Goal: Check status

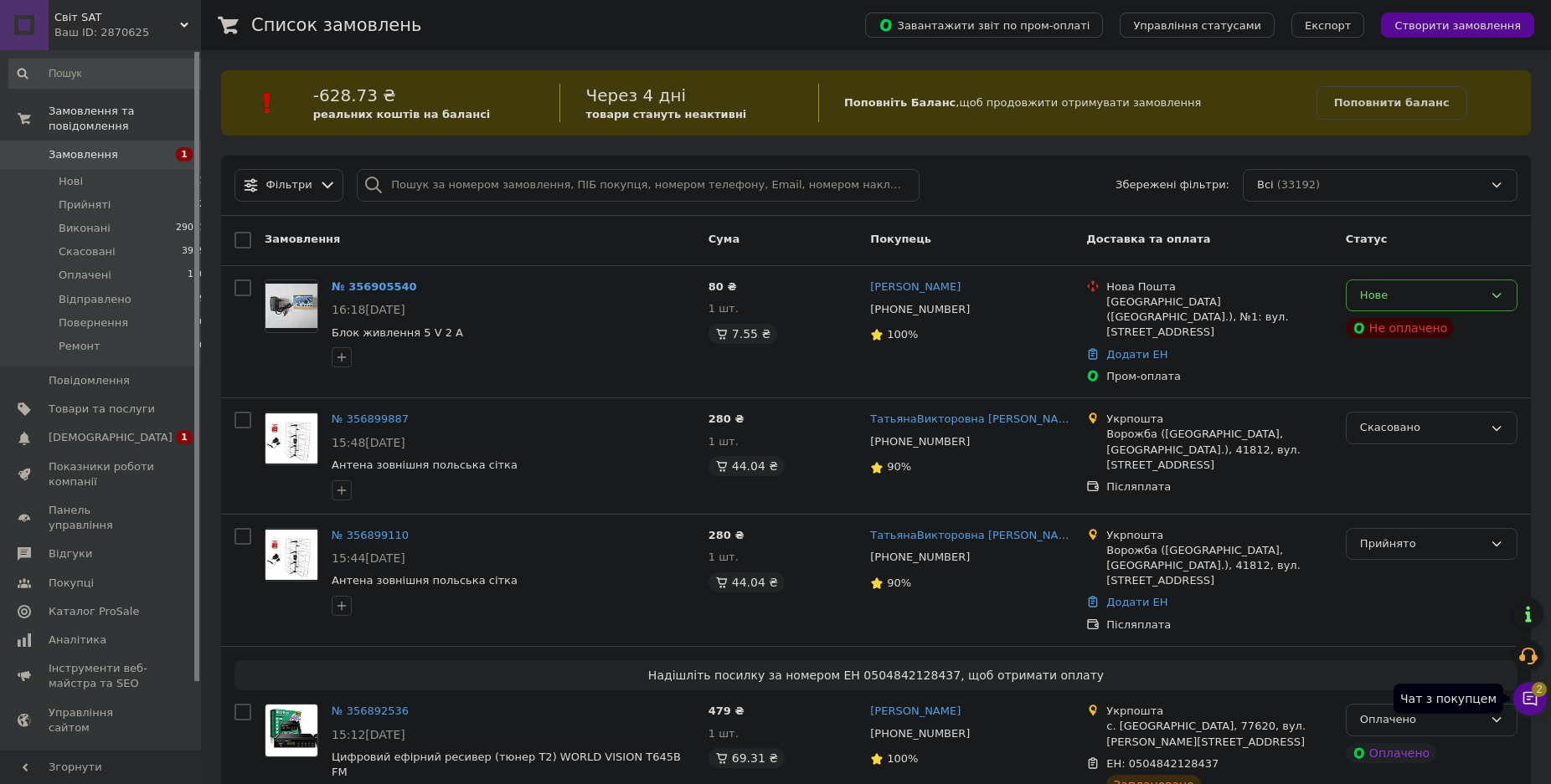
click at [1538, 693] on span "2" at bounding box center [1539, 689] width 15 height 15
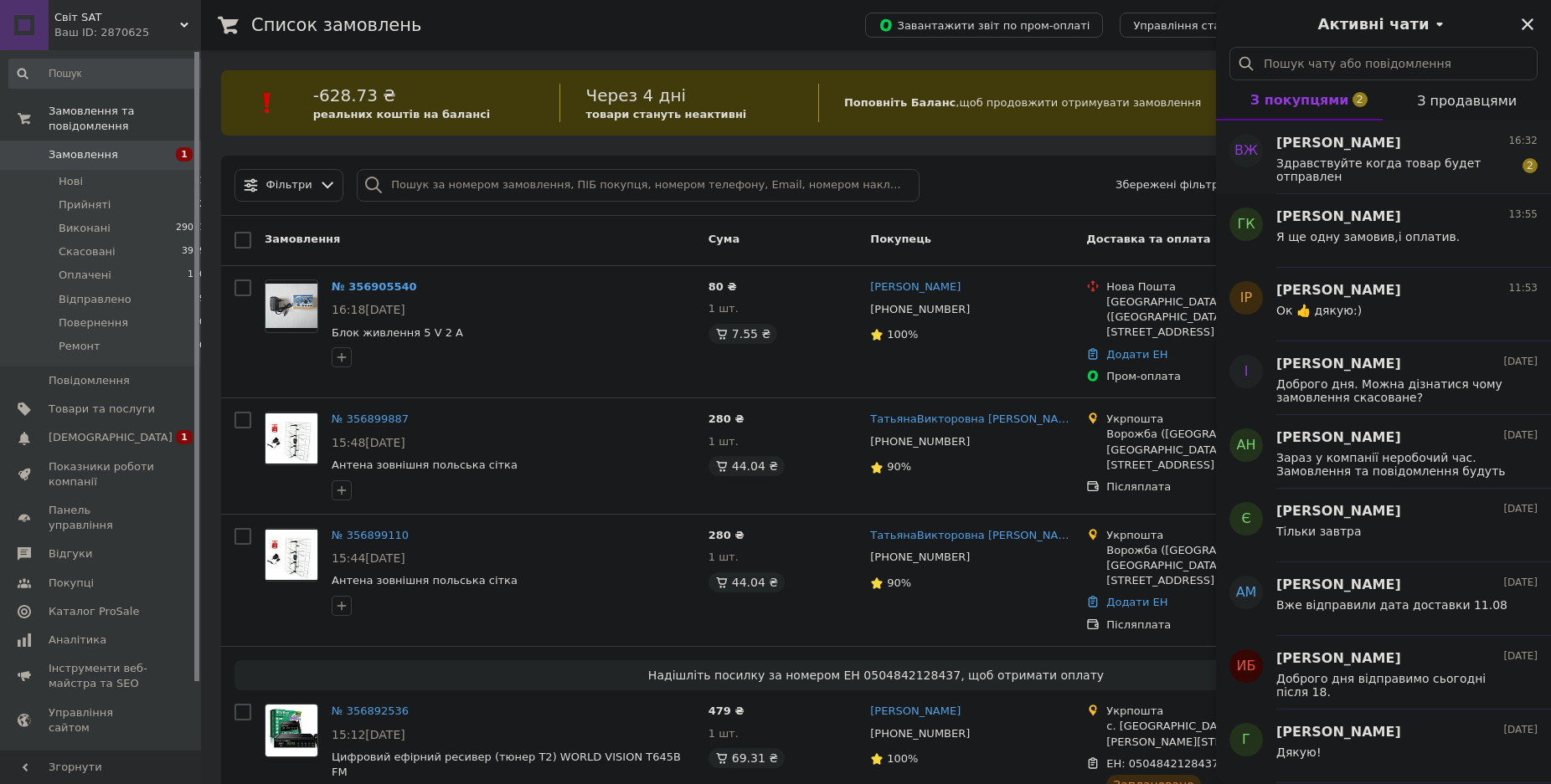
click at [1430, 176] on span "Здравствуйте когда товар будет отправлен" at bounding box center [1395, 169] width 238 height 27
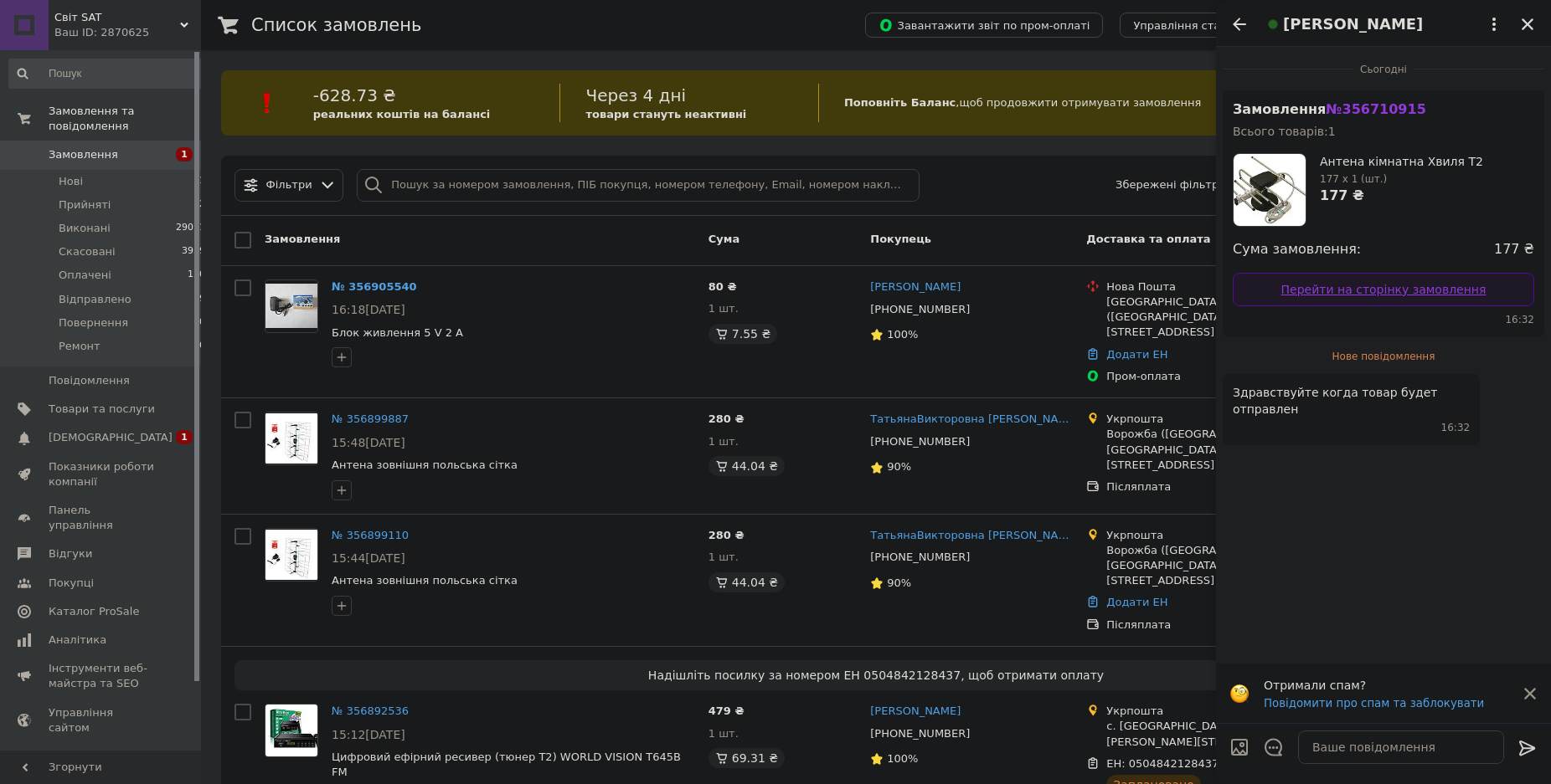
click at [1364, 293] on link "Перейти на сторінку замовлення" at bounding box center [1383, 289] width 302 height 34
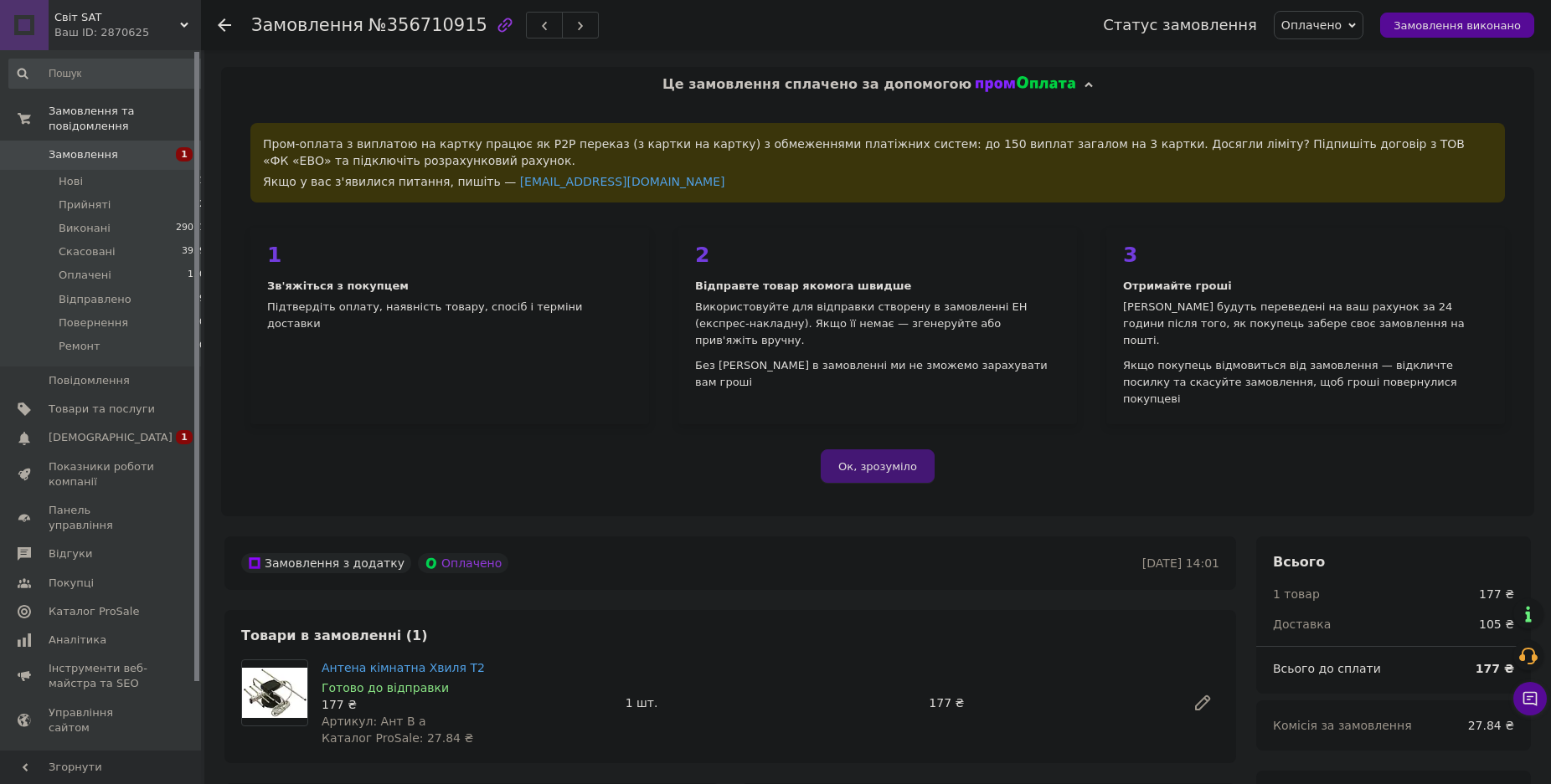
click at [865, 461] on span "Ок, зрозуміло" at bounding box center [877, 467] width 79 height 12
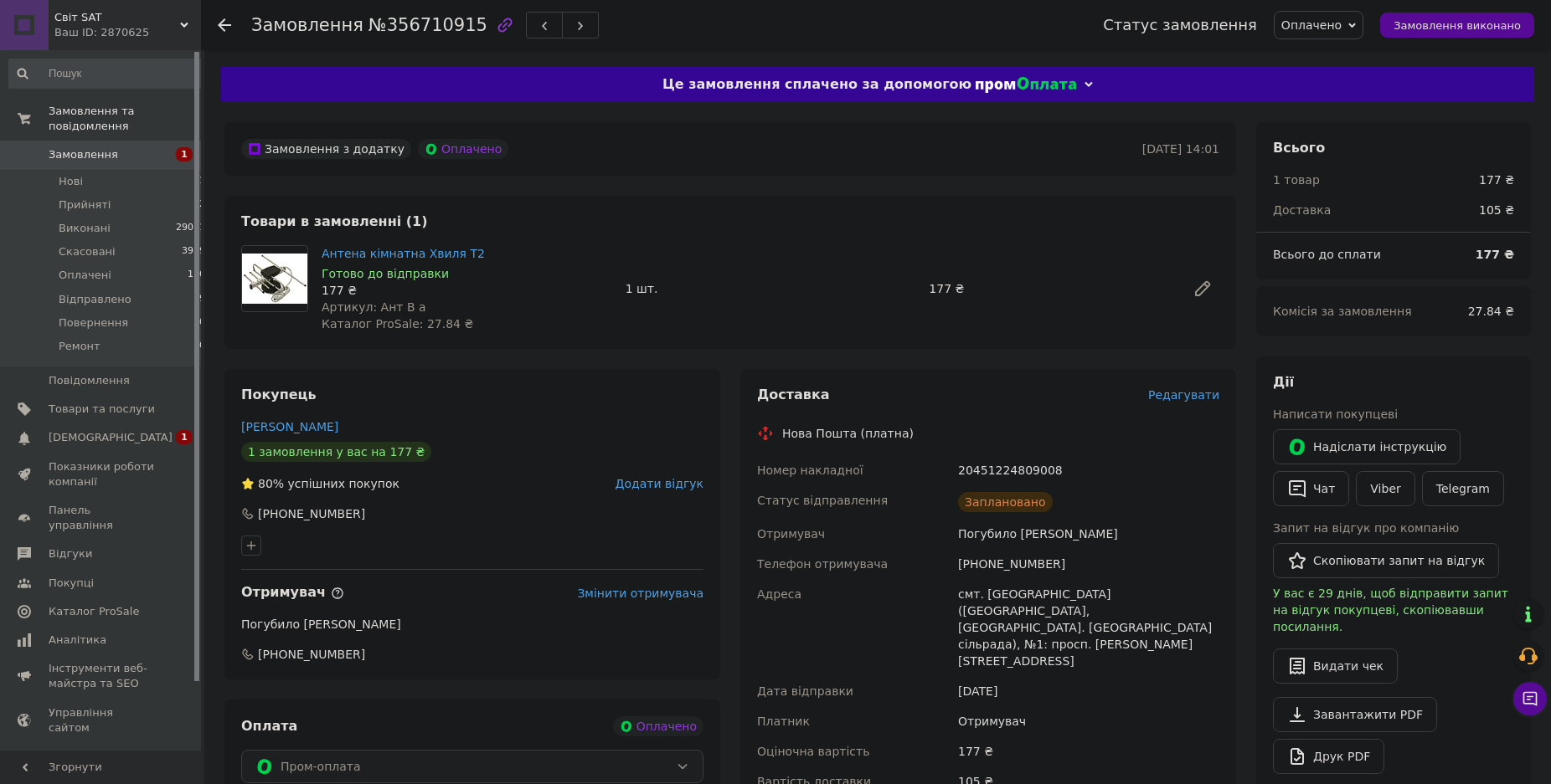
scroll to position [170, 0]
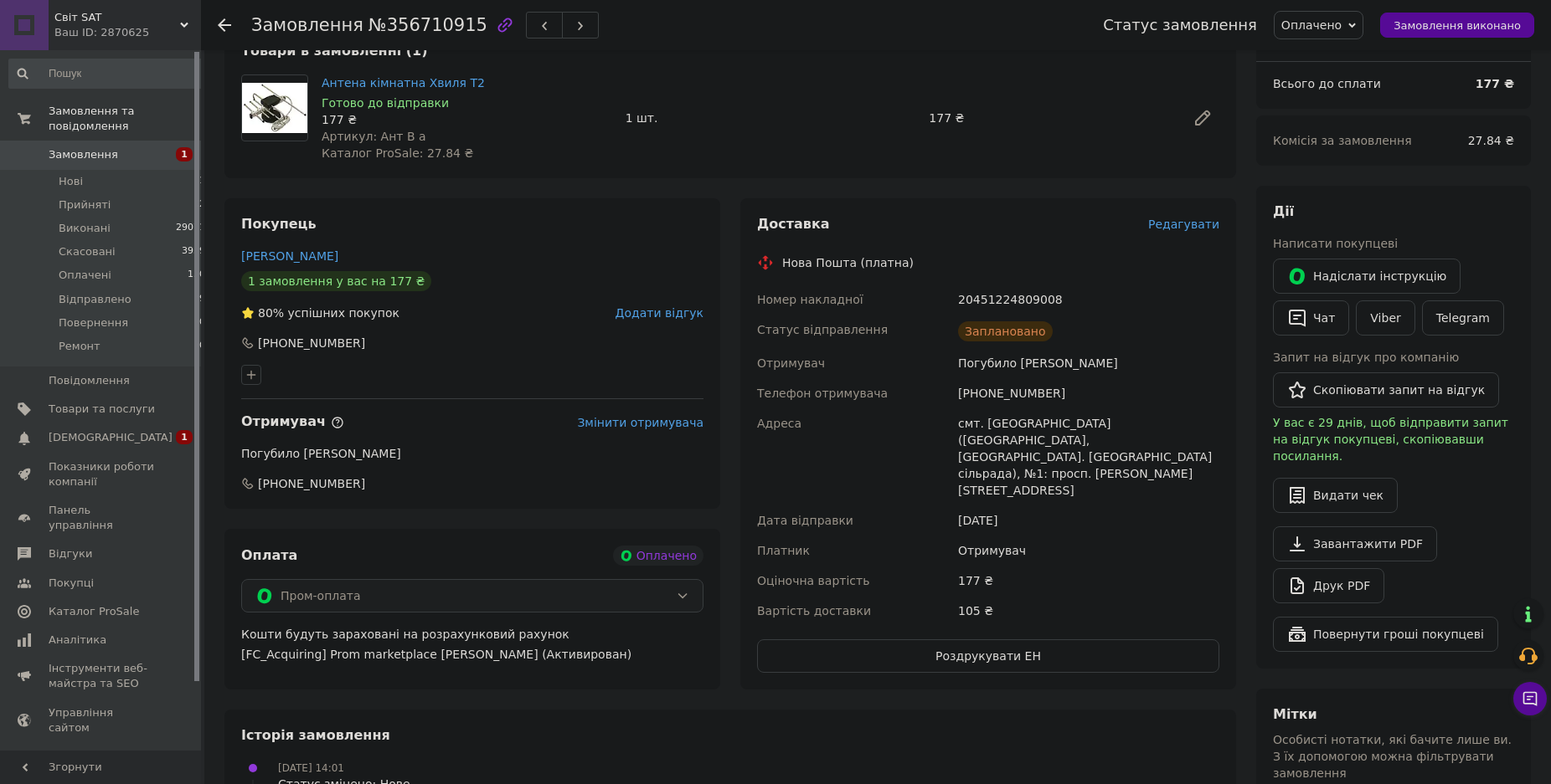
click at [380, 465] on div "Покупець [PERSON_NAME] 1 замовлення у вас на 177 ₴ 80% успішних покупок Додати …" at bounding box center [472, 353] width 496 height 310
